Goal: Share content

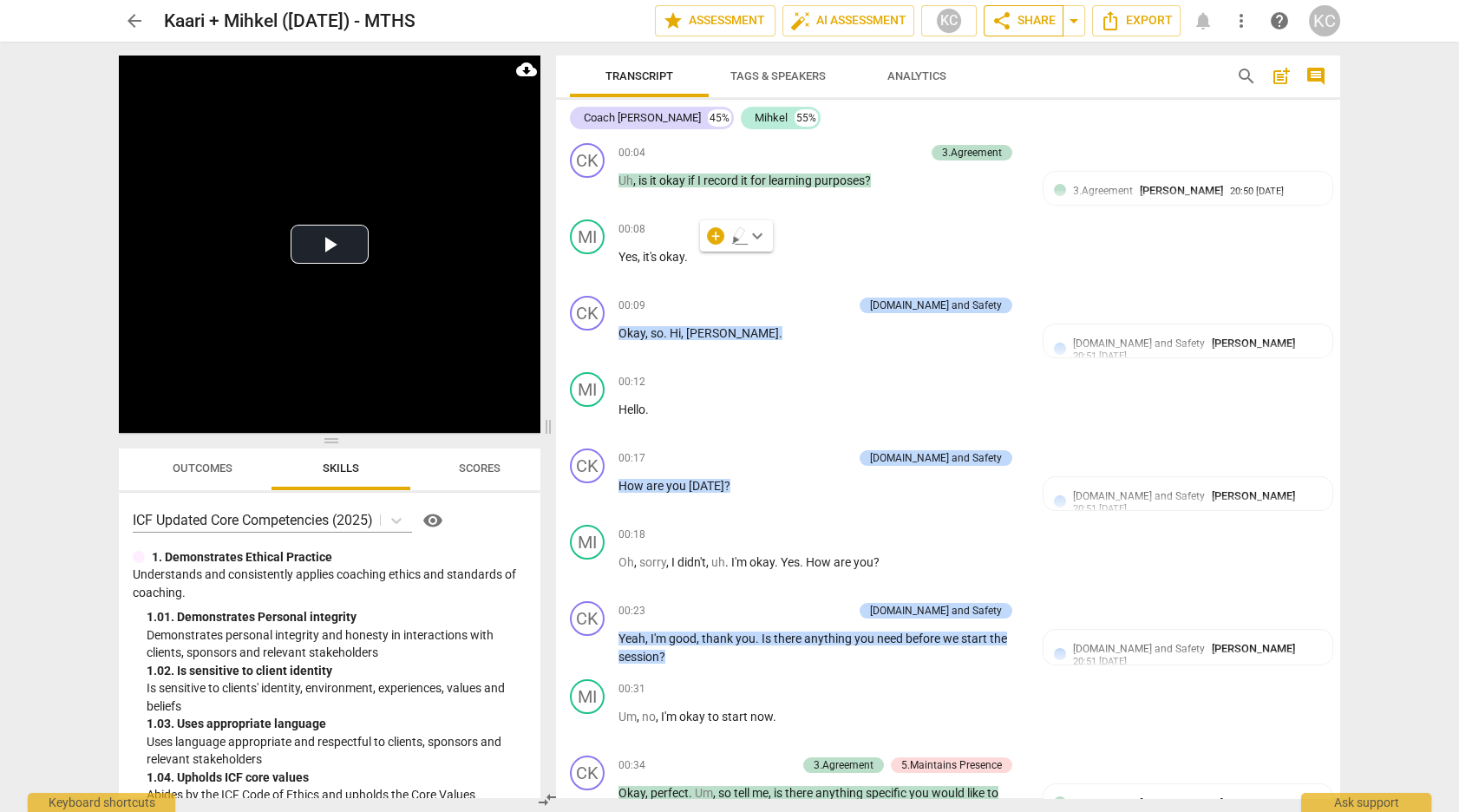
scroll to position [10580, 0]
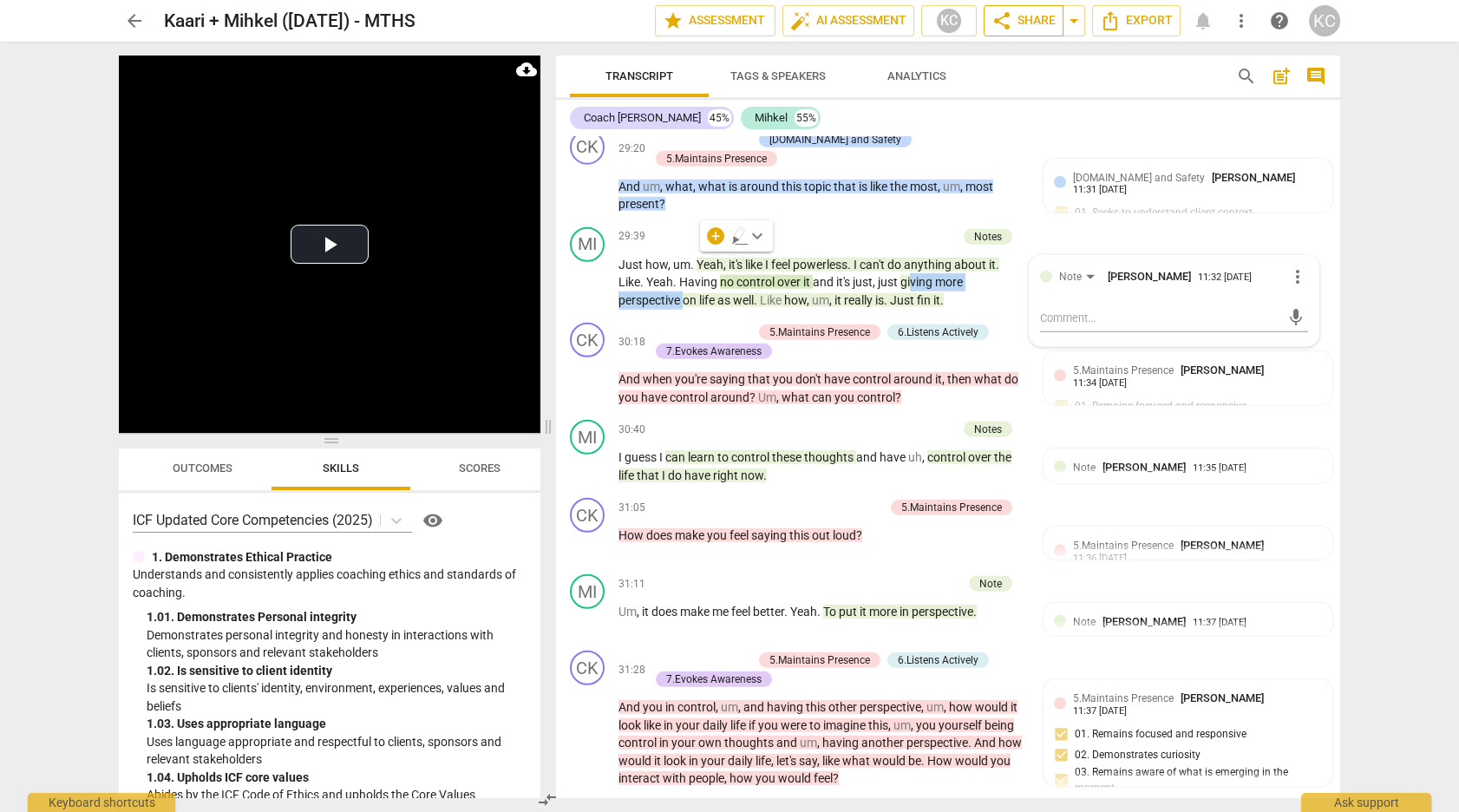
click at [1023, 22] on span "share Share" at bounding box center [1023, 21] width 64 height 21
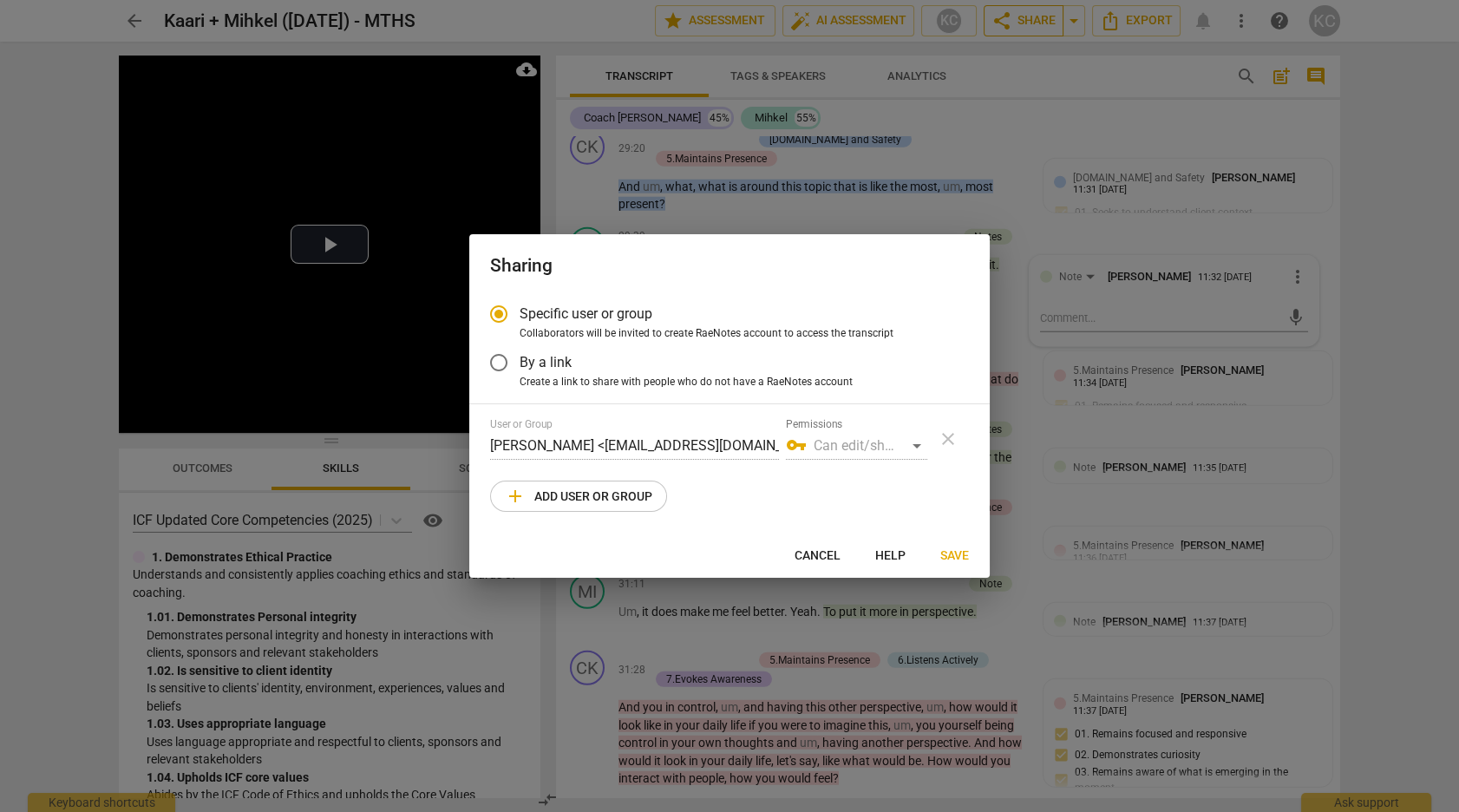
radio input "false"
click at [581, 358] on label "By a link" at bounding box center [716, 362] width 477 height 42
click at [519, 358] on input "By a link" at bounding box center [498, 362] width 42 height 42
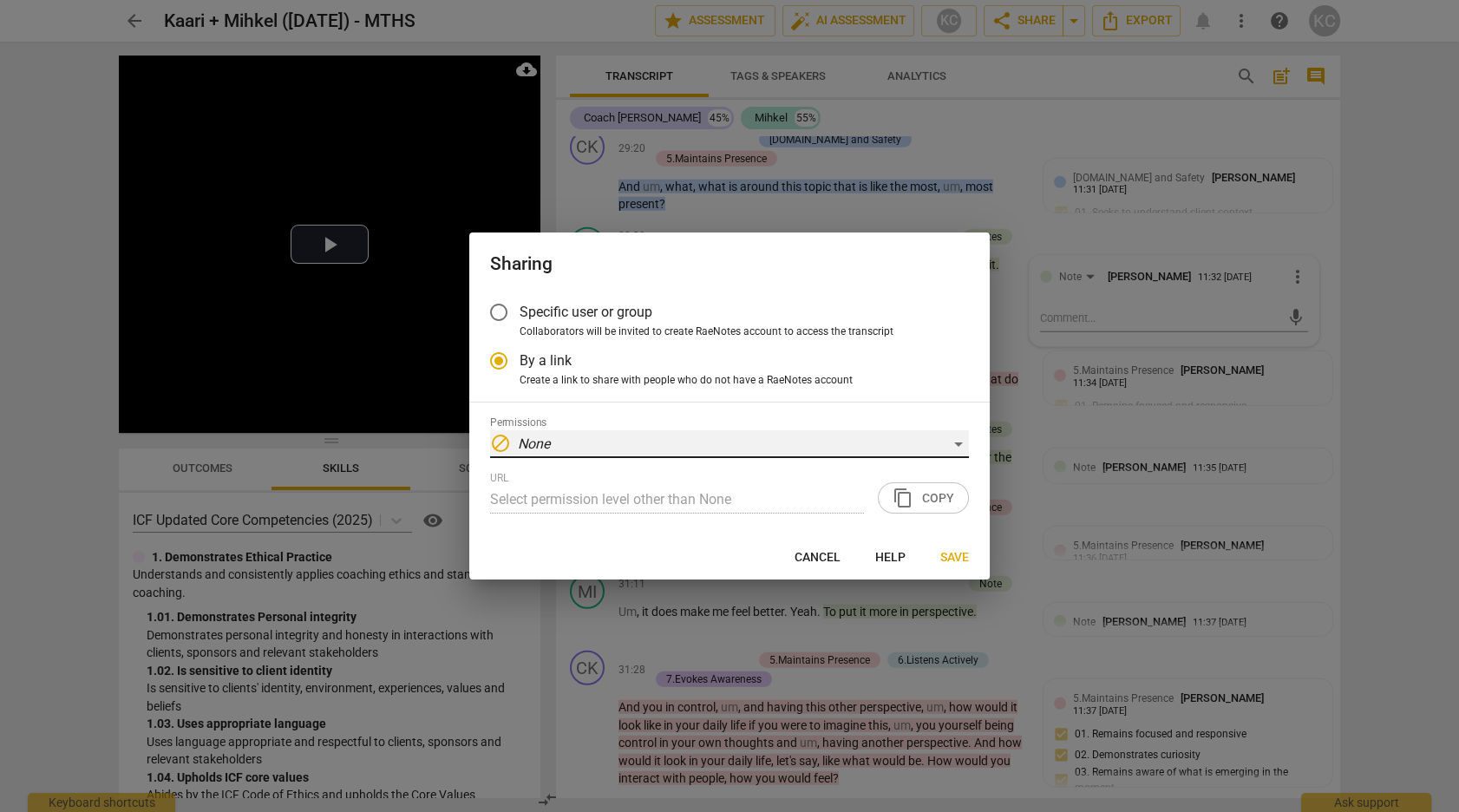
click at [581, 445] on div "block None" at bounding box center [729, 444] width 479 height 28
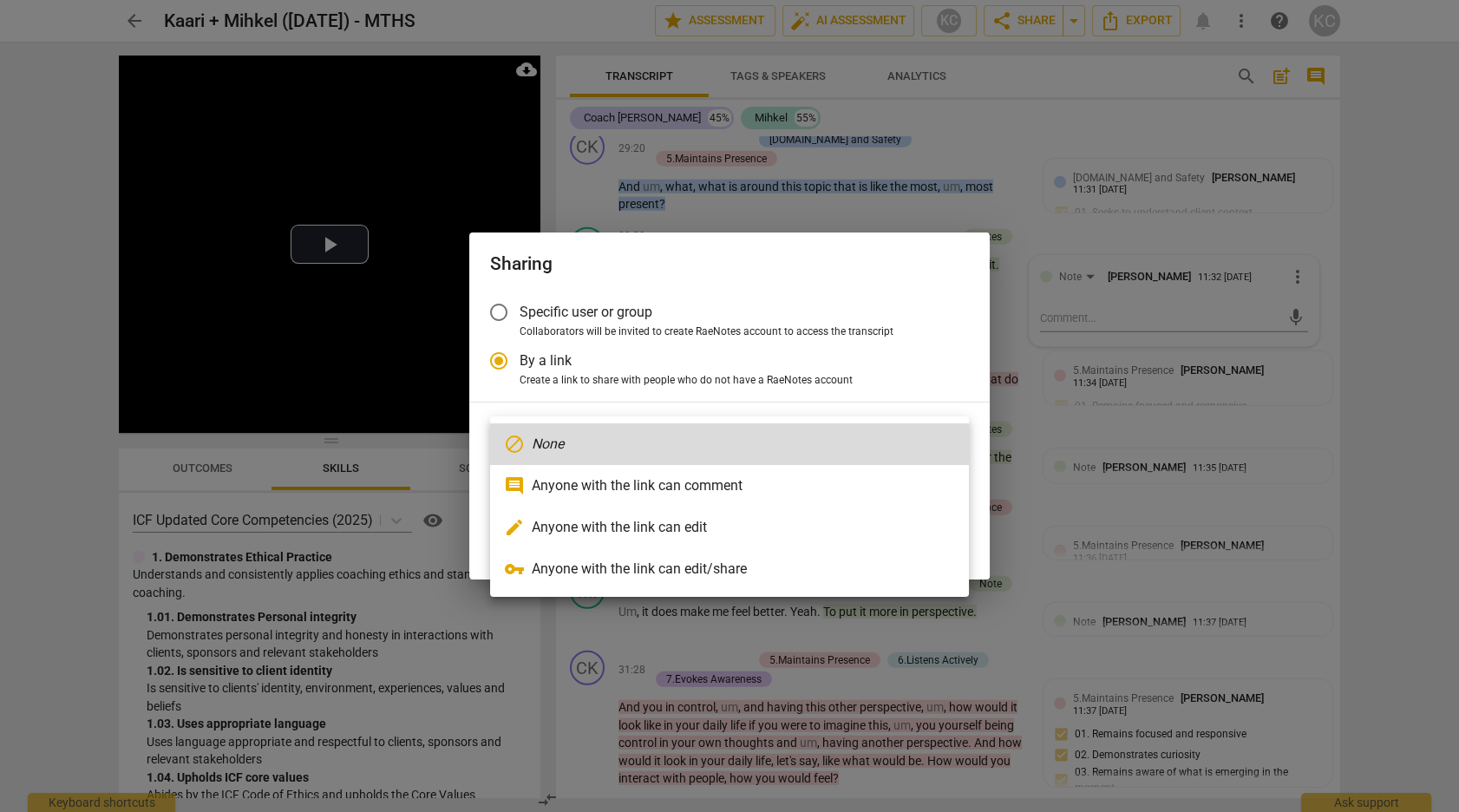
click at [581, 483] on li "comment Anyone with the link can comment" at bounding box center [729, 485] width 479 height 42
radio input "false"
type input "[URL][DOMAIN_NAME]"
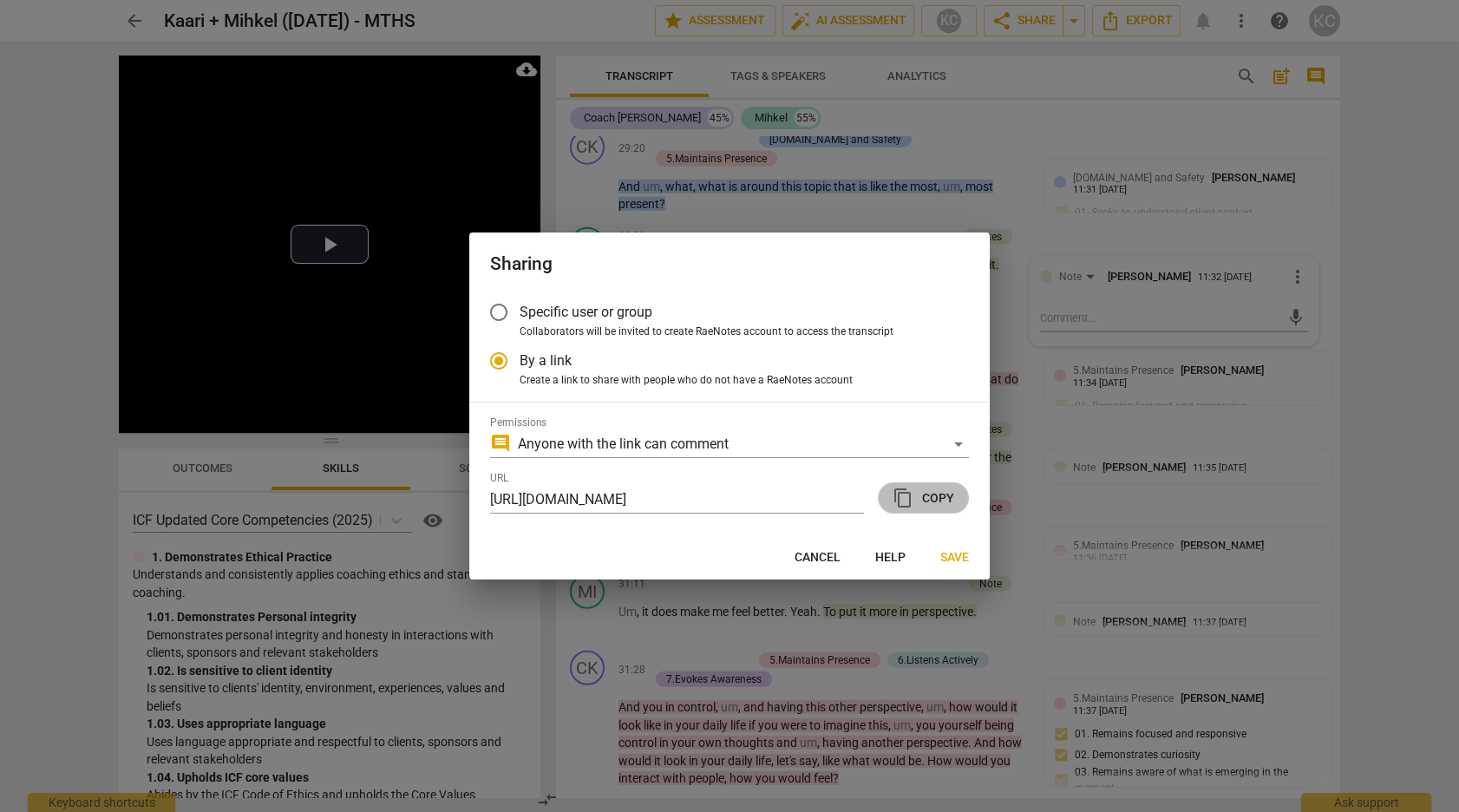
click at [928, 508] on span "content_copy Copy" at bounding box center [923, 497] width 62 height 21
click at [950, 547] on button "Save" at bounding box center [954, 556] width 56 height 31
radio input "false"
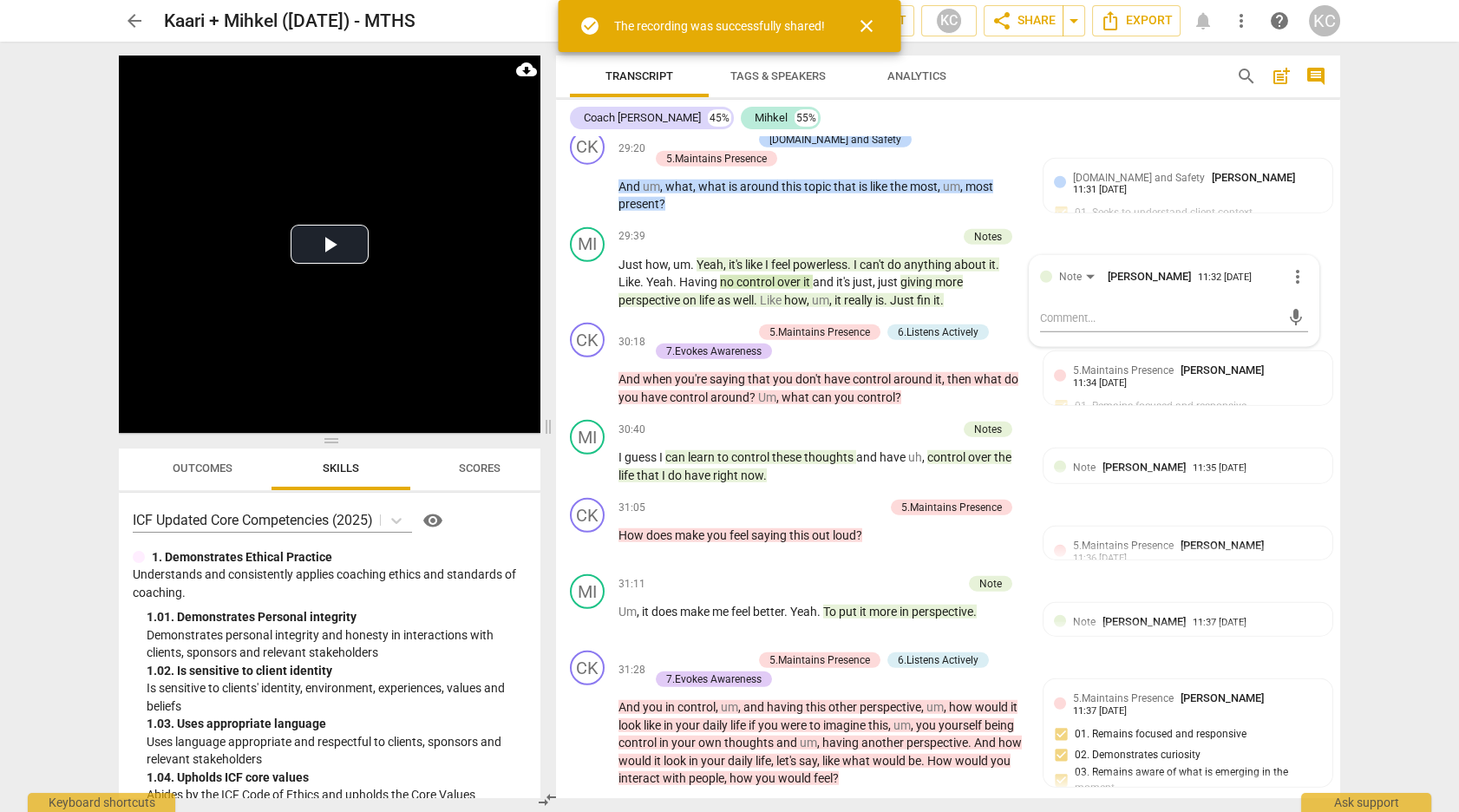
click at [137, 24] on span "arrow_back" at bounding box center [134, 21] width 21 height 21
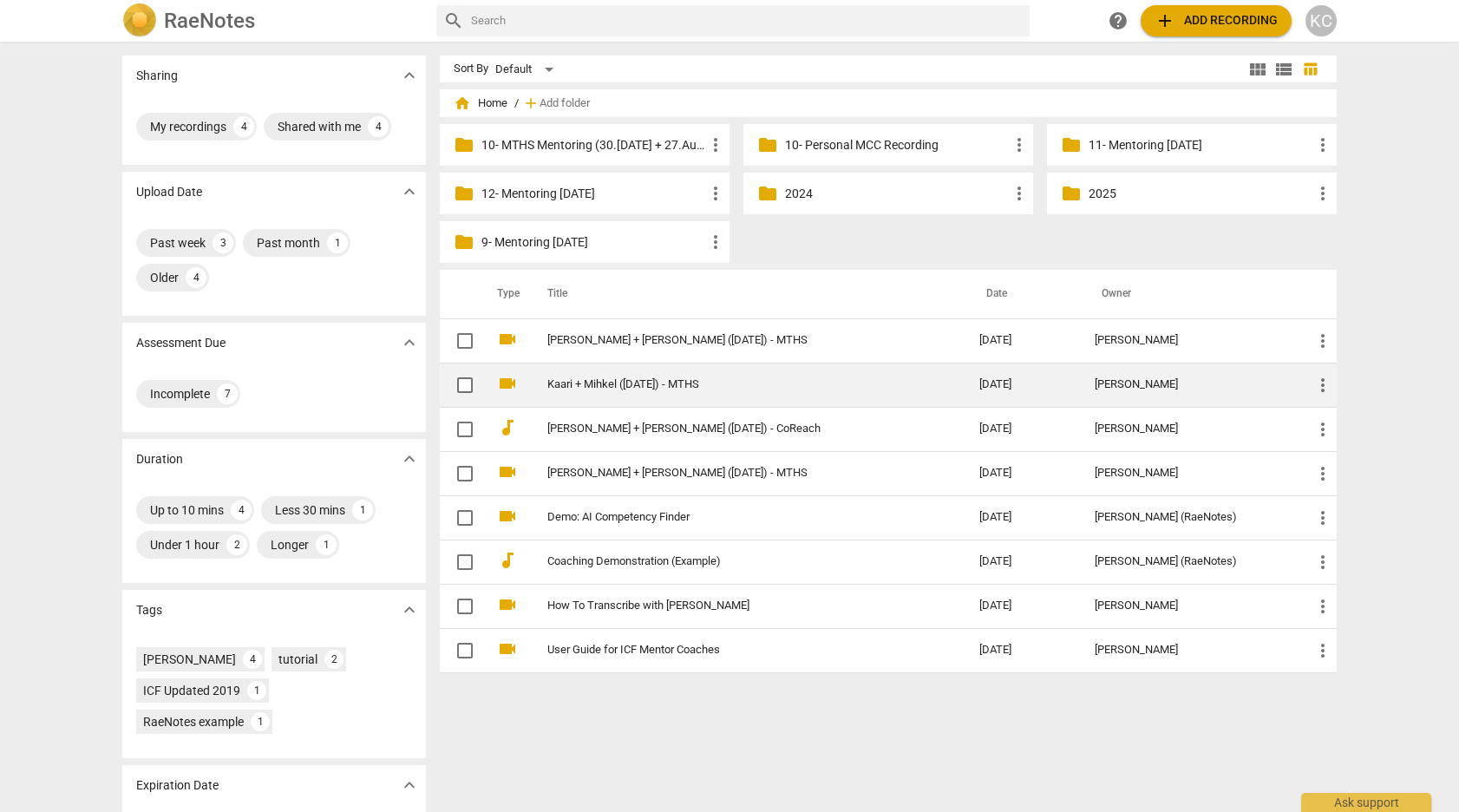
click at [1329, 385] on span "more_vert" at bounding box center [1323, 385] width 21 height 21
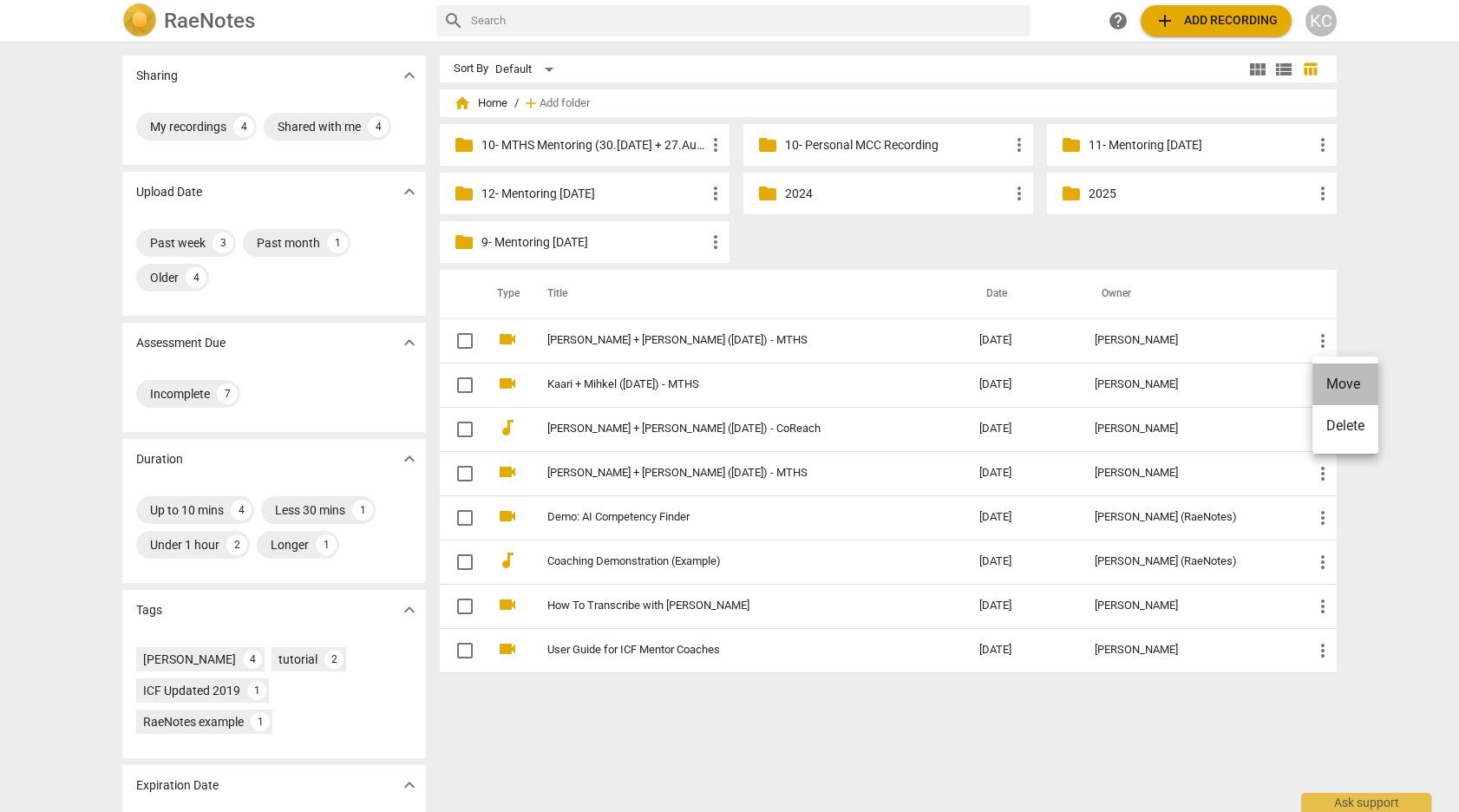
click at [1329, 385] on li "Move" at bounding box center [1345, 384] width 66 height 42
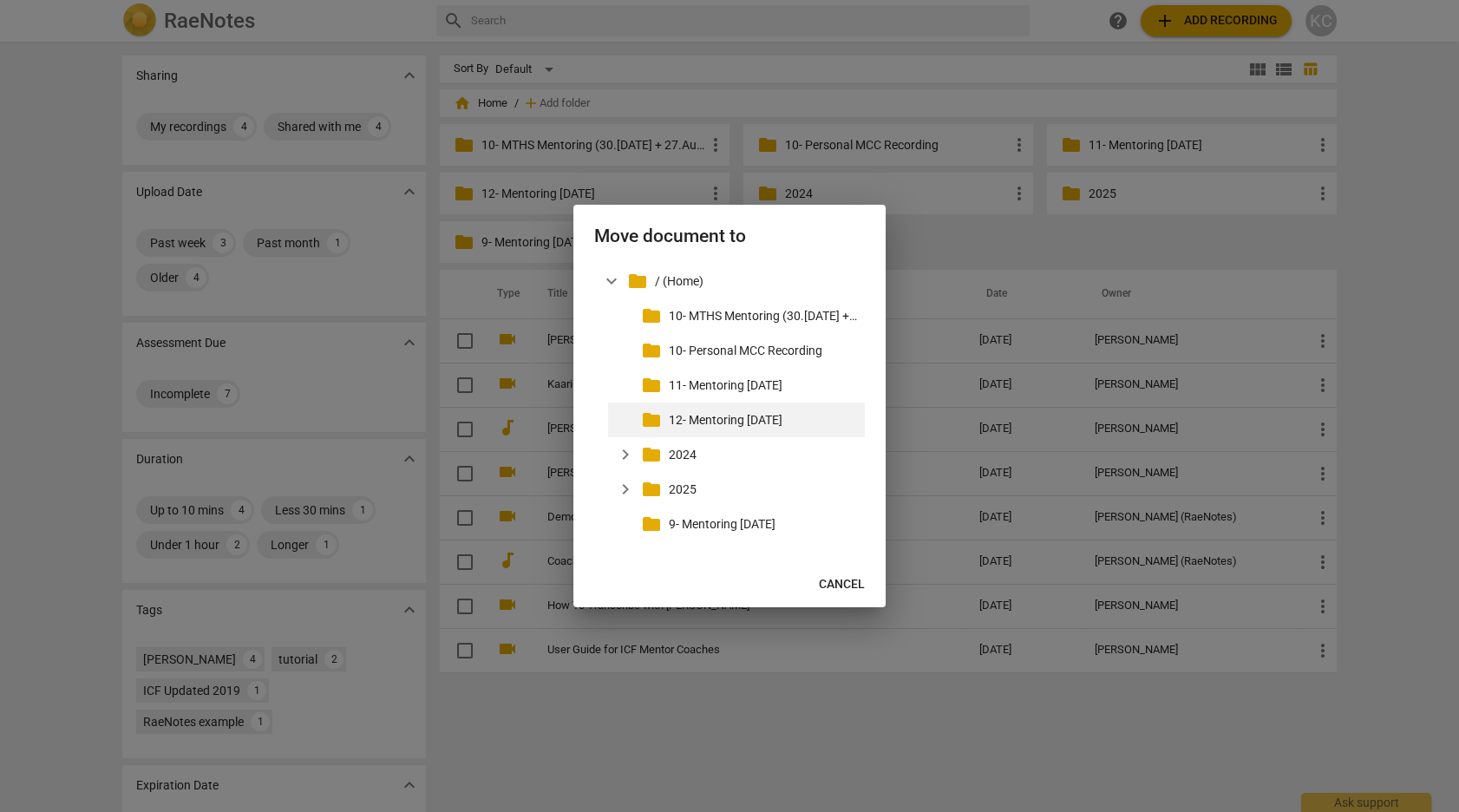
click at [732, 411] on div "folder 12- Mentoring [DATE]" at bounding box center [736, 419] width 257 height 35
click at [726, 422] on p "12- Mentoring [DATE]" at bounding box center [763, 420] width 189 height 19
